Goal: Information Seeking & Learning: Learn about a topic

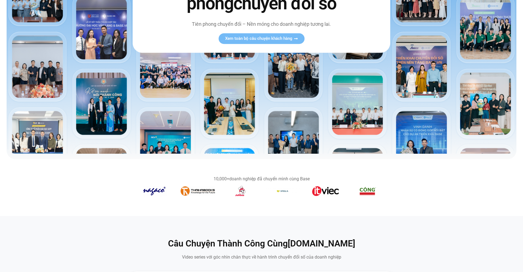
scroll to position [192, 0]
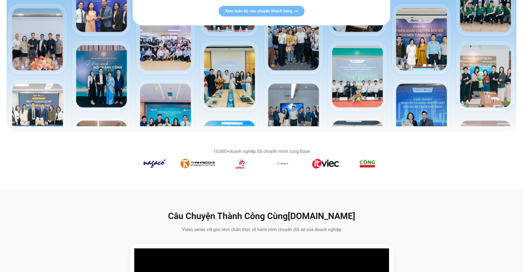
click at [254, 7] on link "Xem toàn bộ câu chuyện khách hàng" at bounding box center [261, 11] width 86 height 11
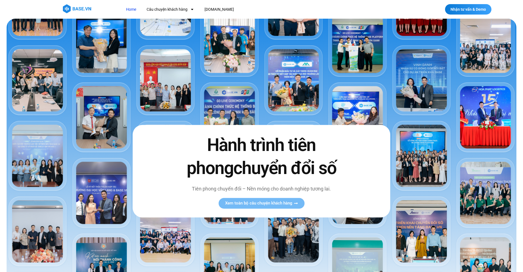
click at [276, 151] on h2 "Hành trình tiên phong chuyển đổi số" at bounding box center [261, 157] width 173 height 46
click at [164, 90] on img at bounding box center [262, 169] width 510 height 300
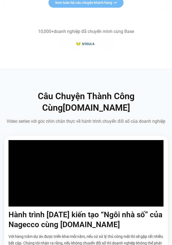
scroll to position [109, 0]
